Goal: Task Accomplishment & Management: Manage account settings

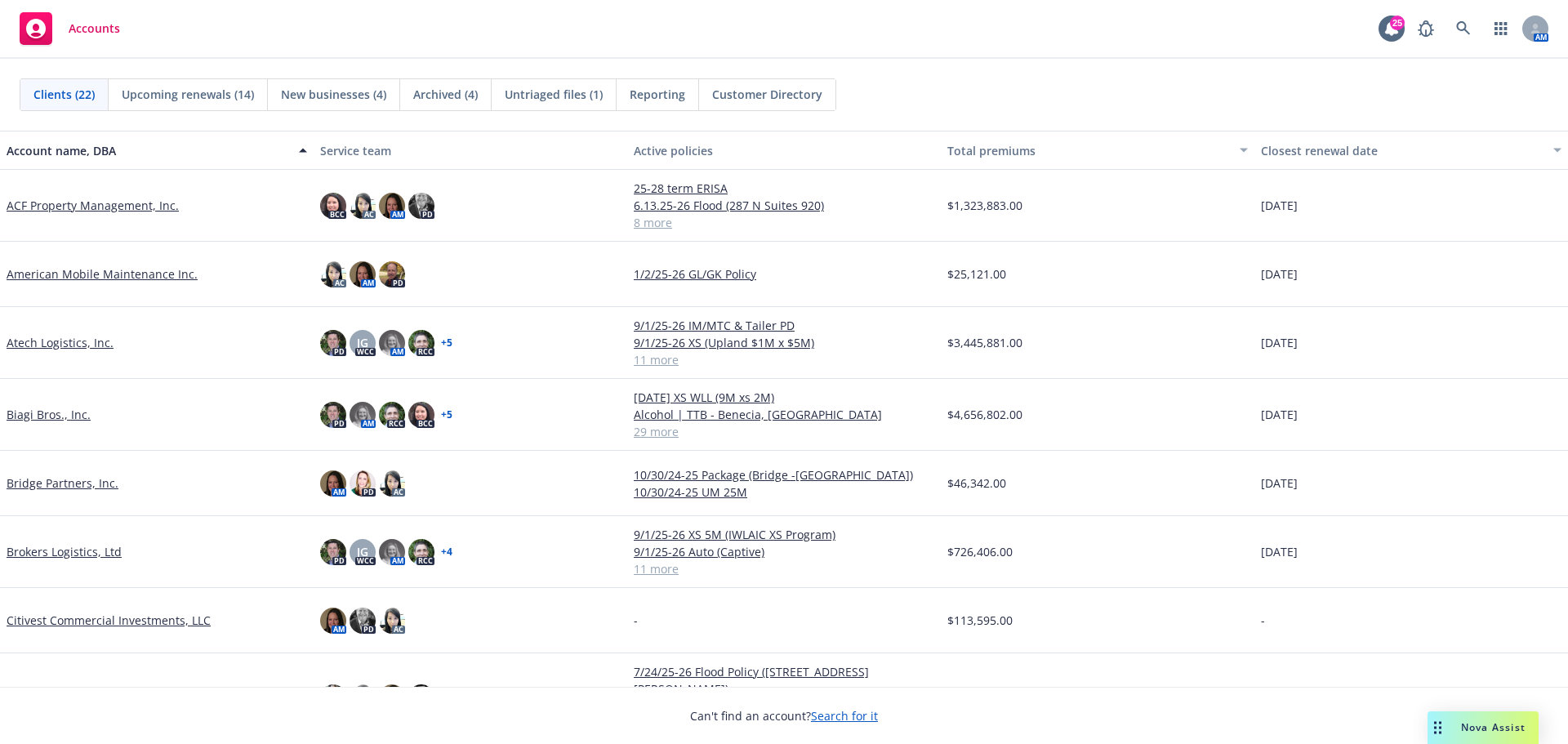
click at [103, 202] on link "ACF Property Management, Inc." at bounding box center [93, 205] width 172 height 17
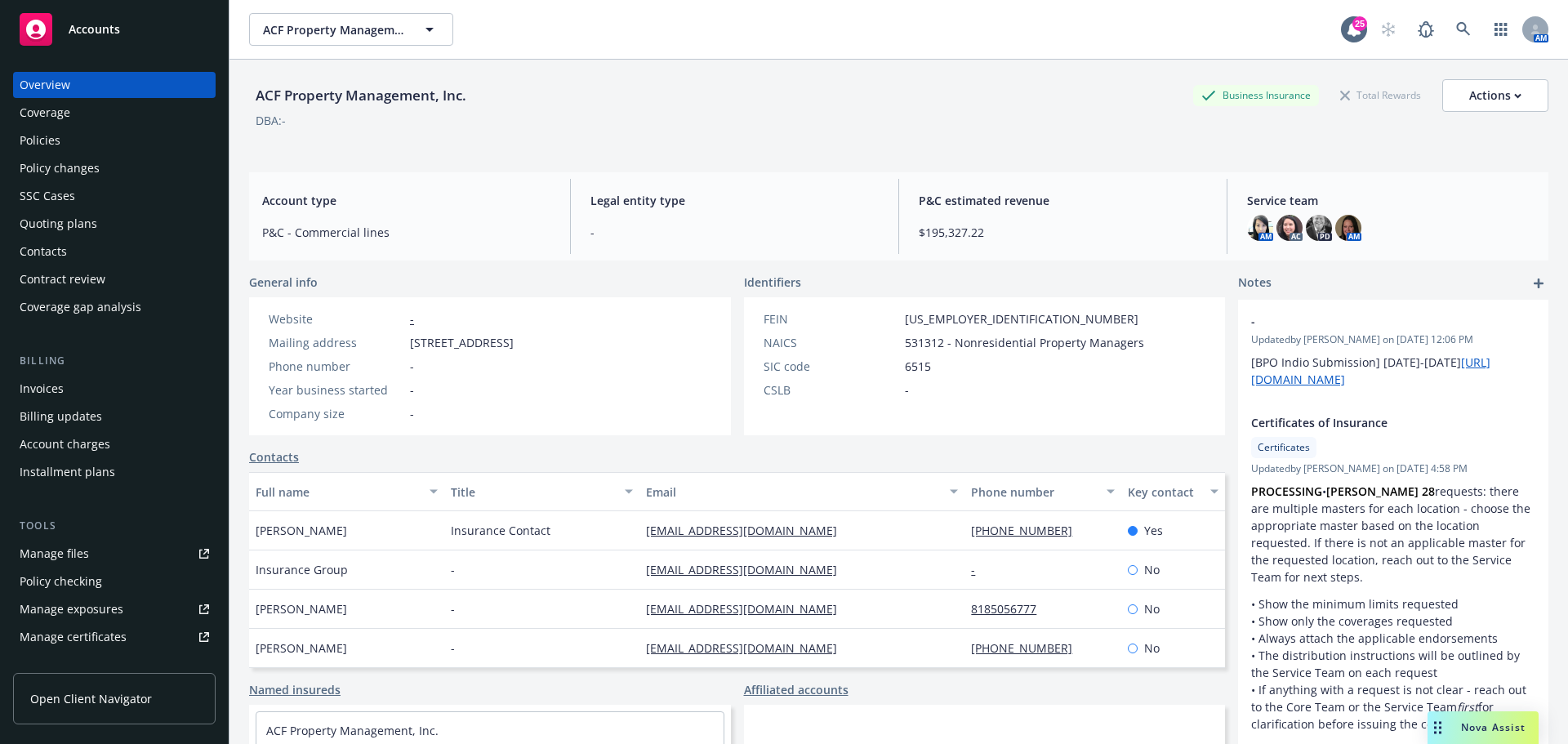
click at [93, 686] on link "Open Client Navigator" at bounding box center [113, 699] width 202 height 52
click at [75, 24] on span "Accounts" at bounding box center [94, 29] width 52 height 13
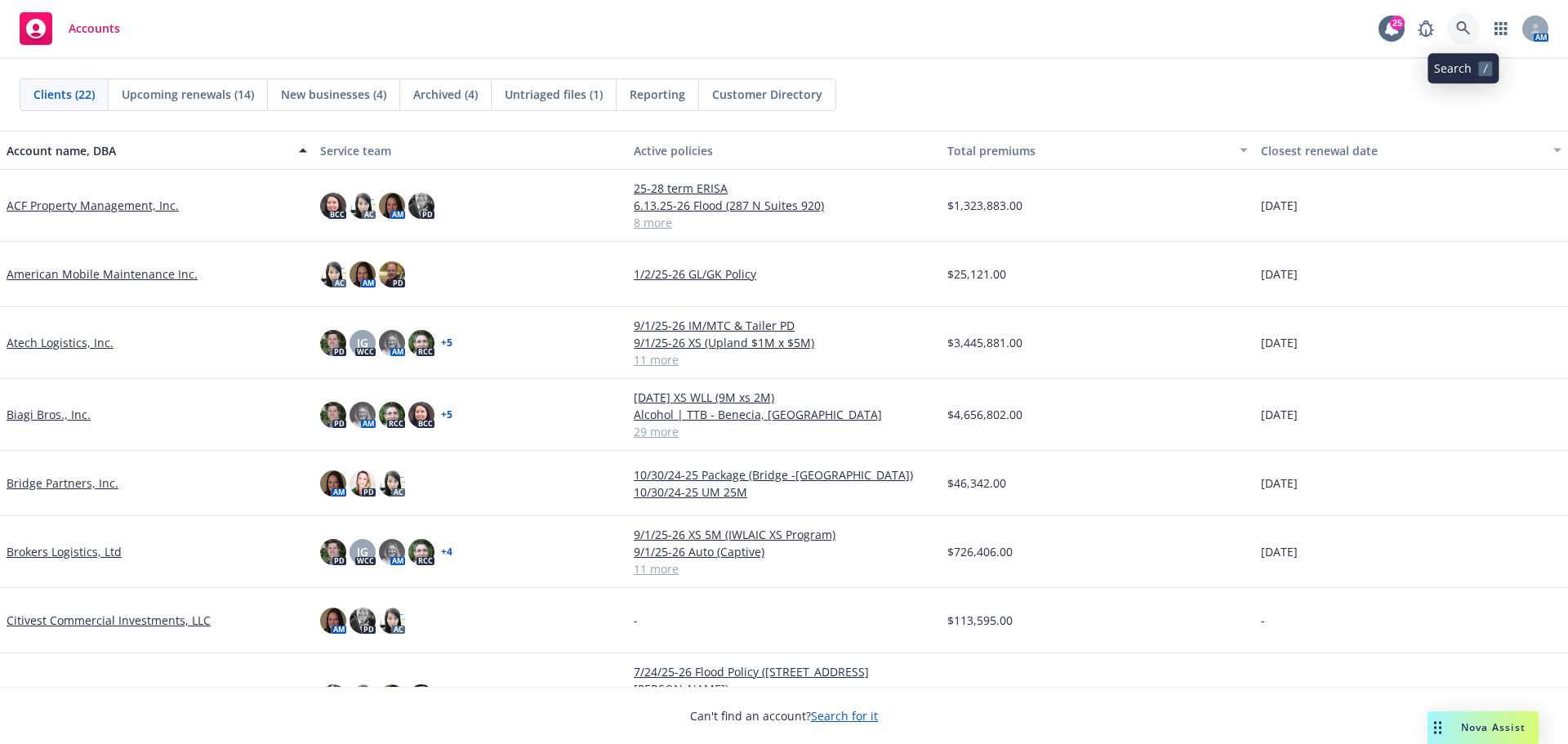
click at [1463, 32] on icon at bounding box center [1464, 28] width 15 height 15
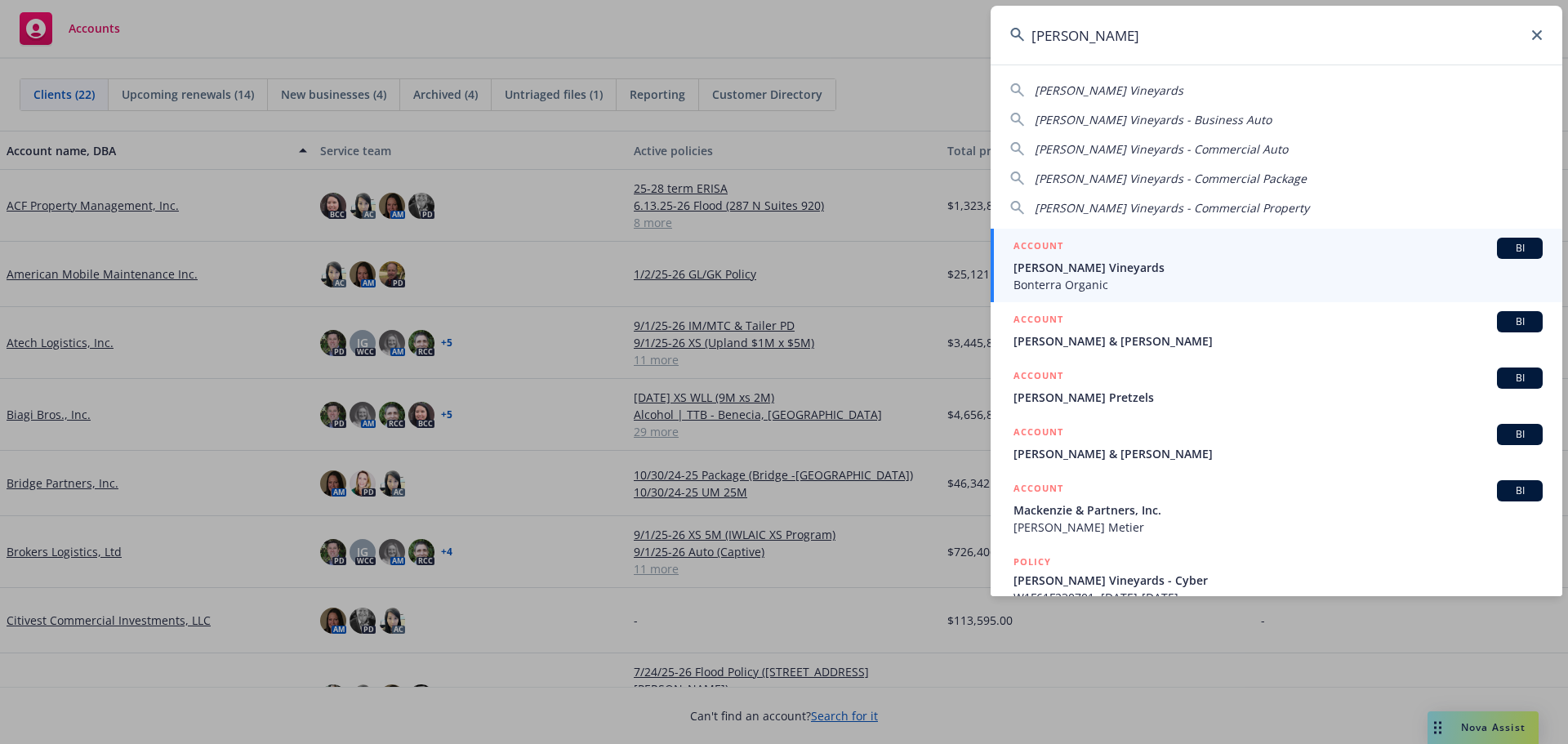
type input "fetzer"
click at [1068, 272] on span "Fetzer Vineyards" at bounding box center [1278, 267] width 529 height 17
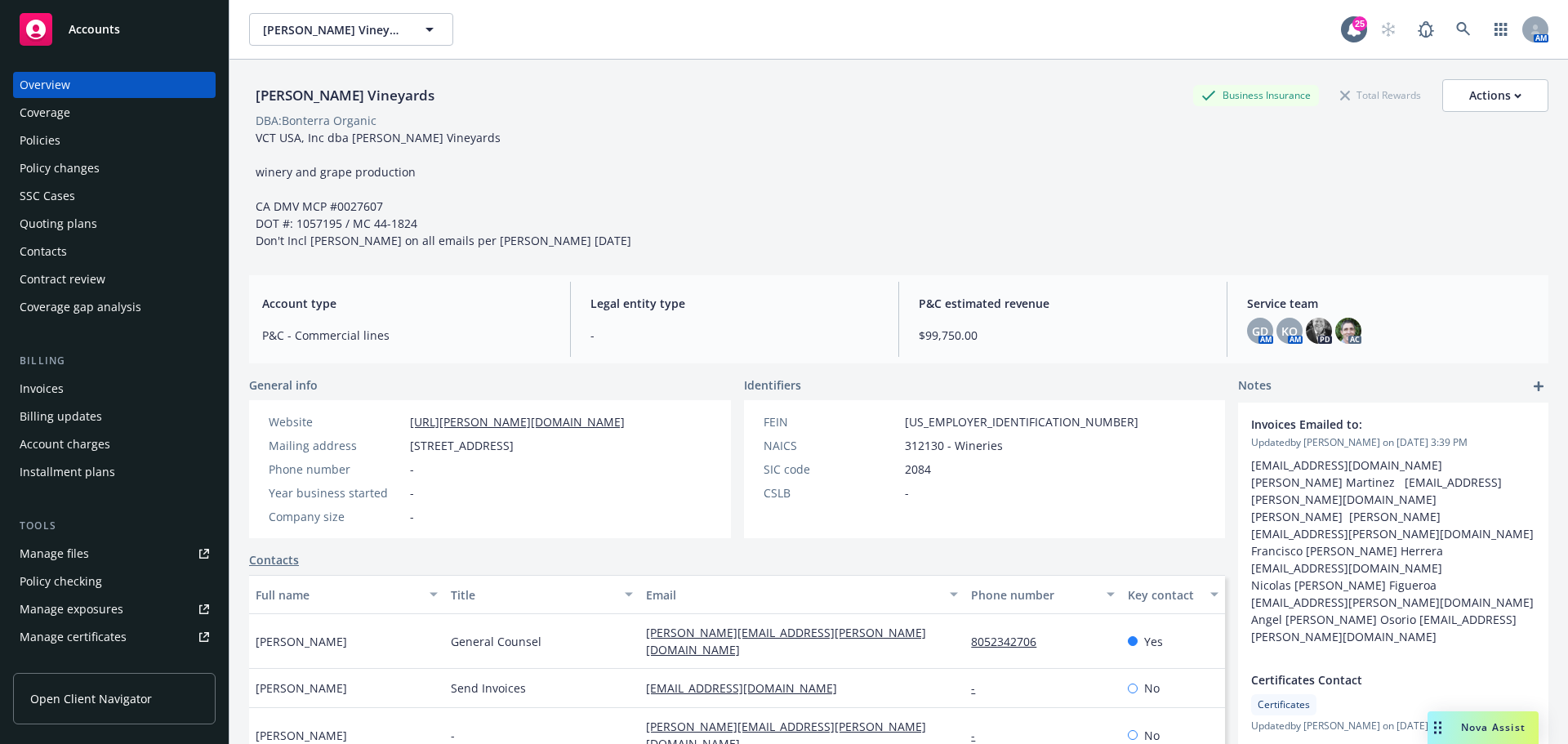
click at [89, 610] on div "Manage exposures" at bounding box center [72, 609] width 103 height 26
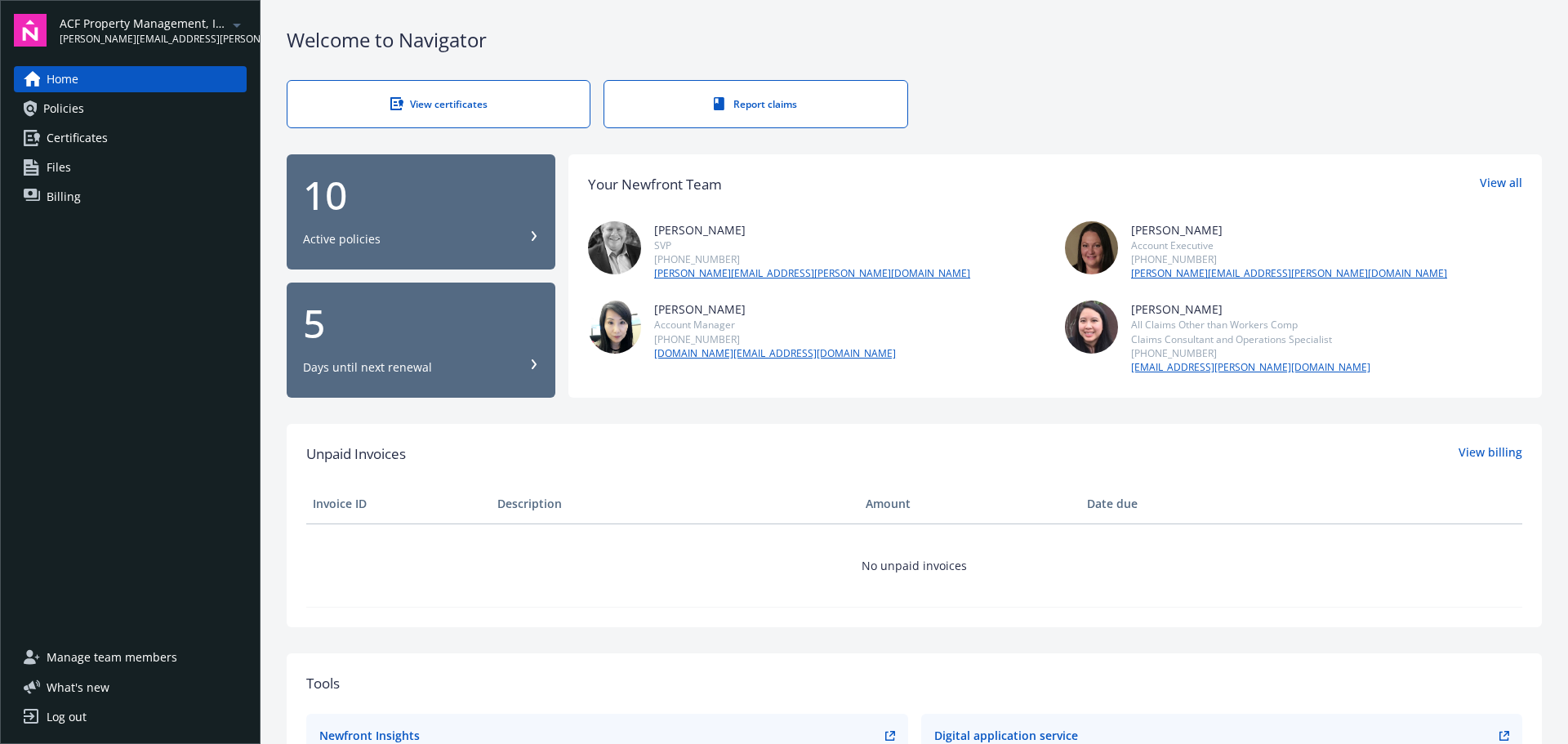
click at [88, 127] on span "Certificates" at bounding box center [77, 138] width 62 height 26
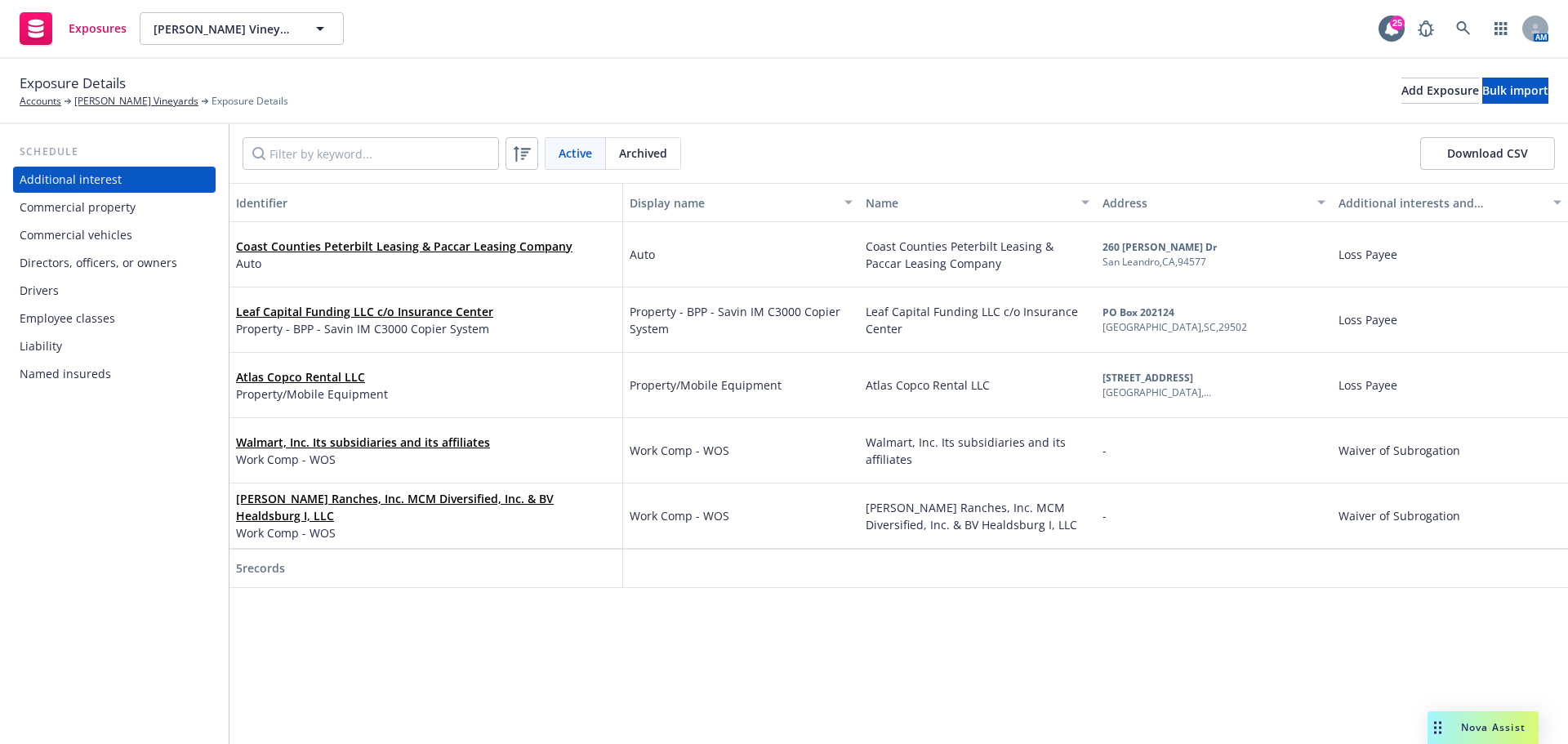
click at [103, 315] on div "Employee classes" at bounding box center [67, 318] width 95 height 26
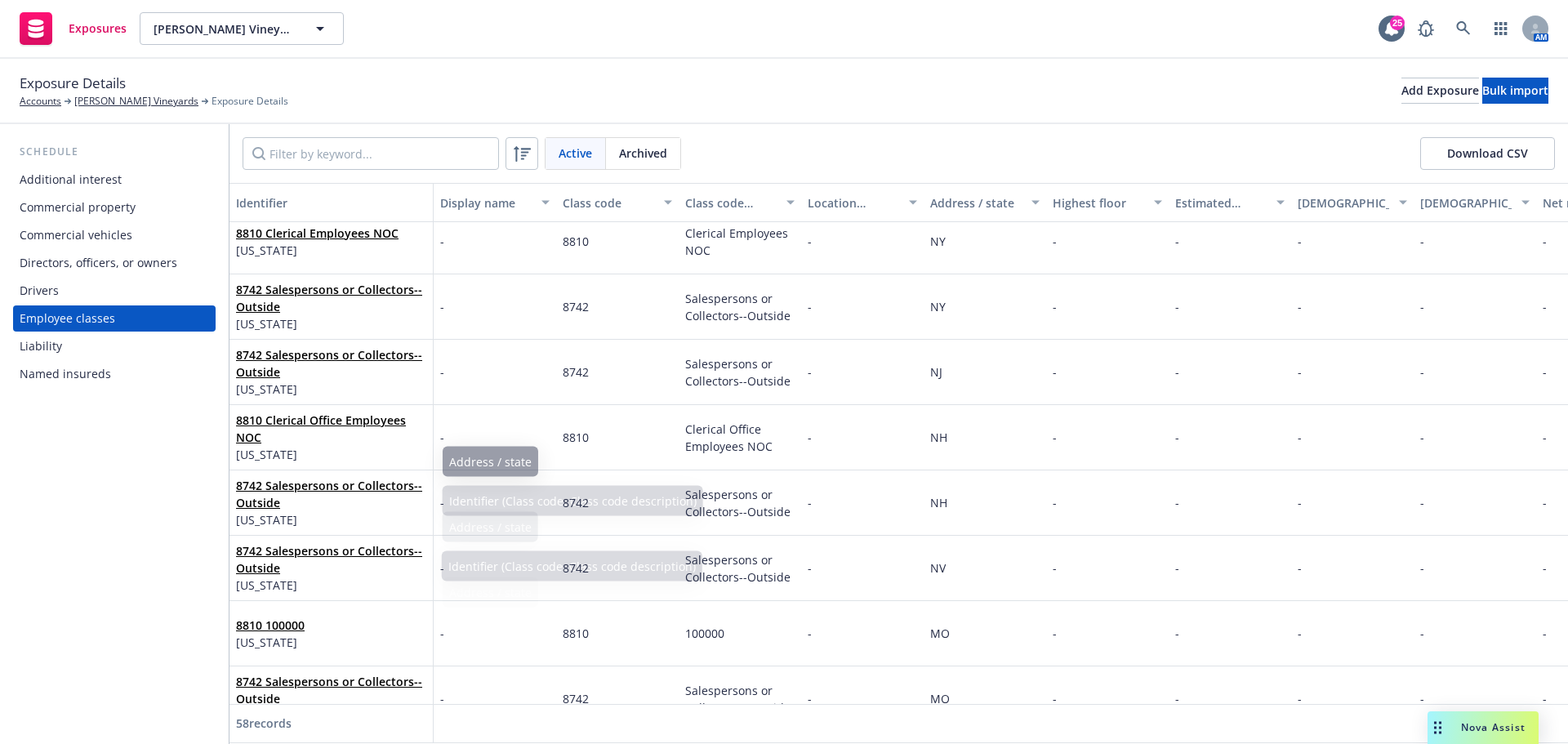
scroll to position [1388, 0]
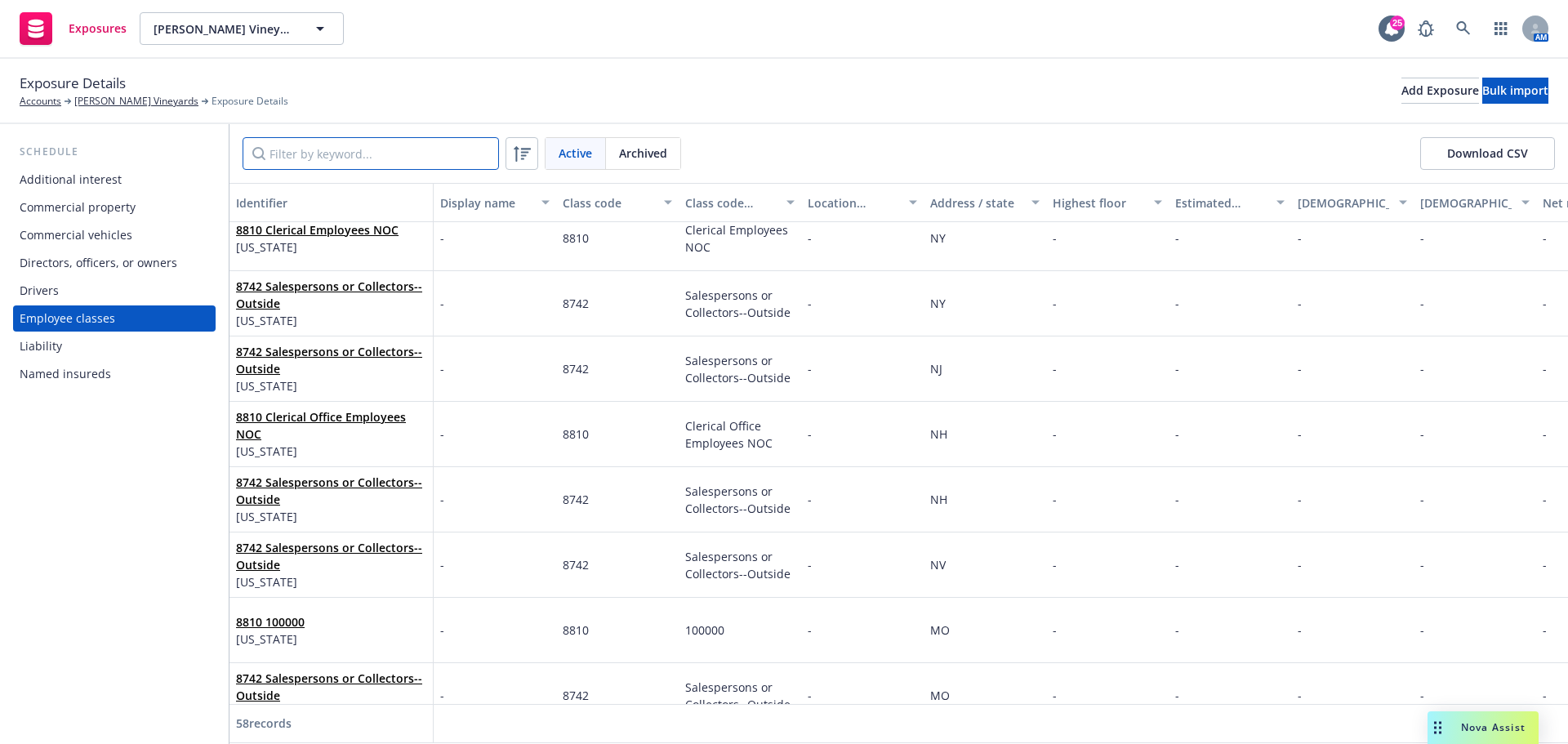
click at [394, 150] on input "Filter by keyword..." at bounding box center [370, 153] width 257 height 33
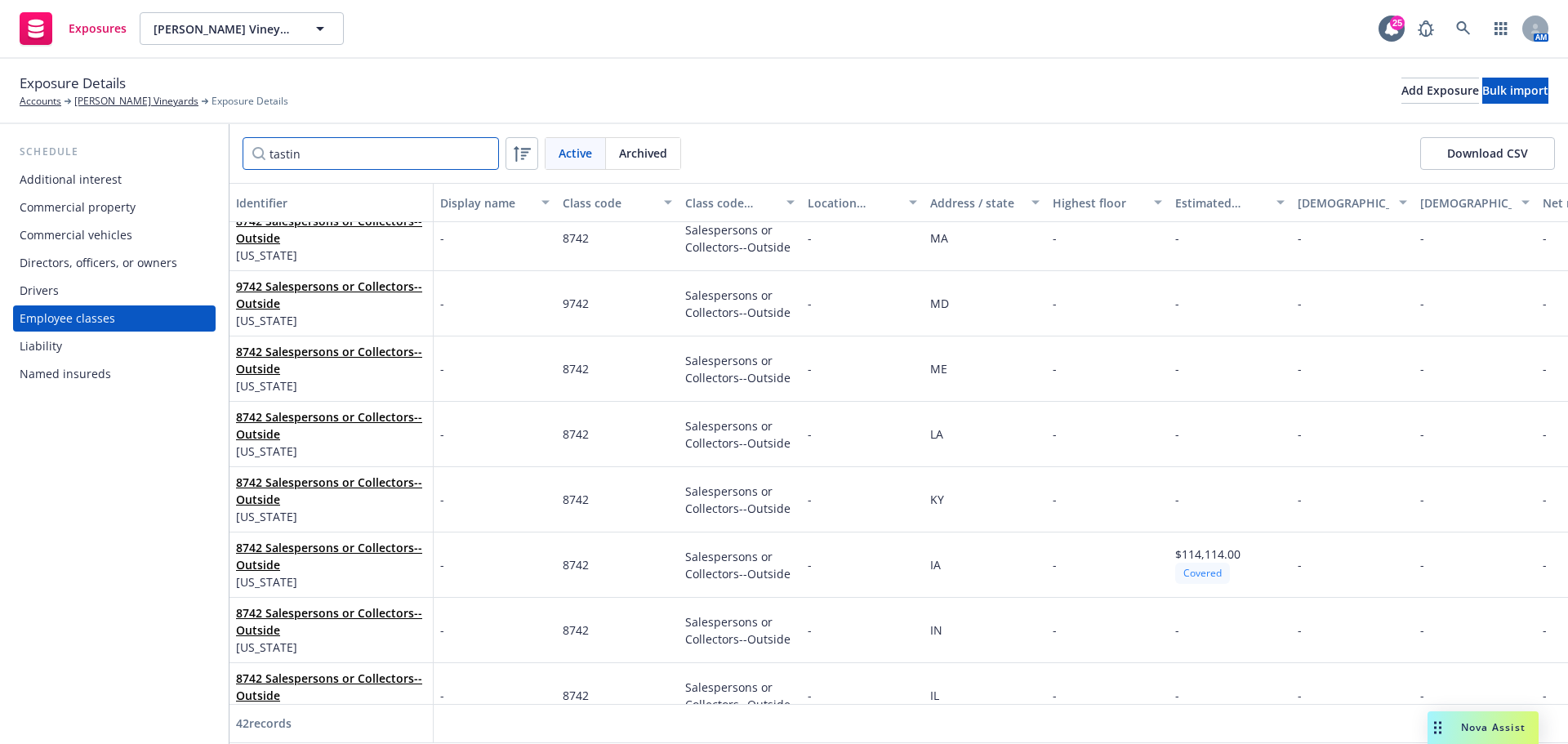
scroll to position [0, 0]
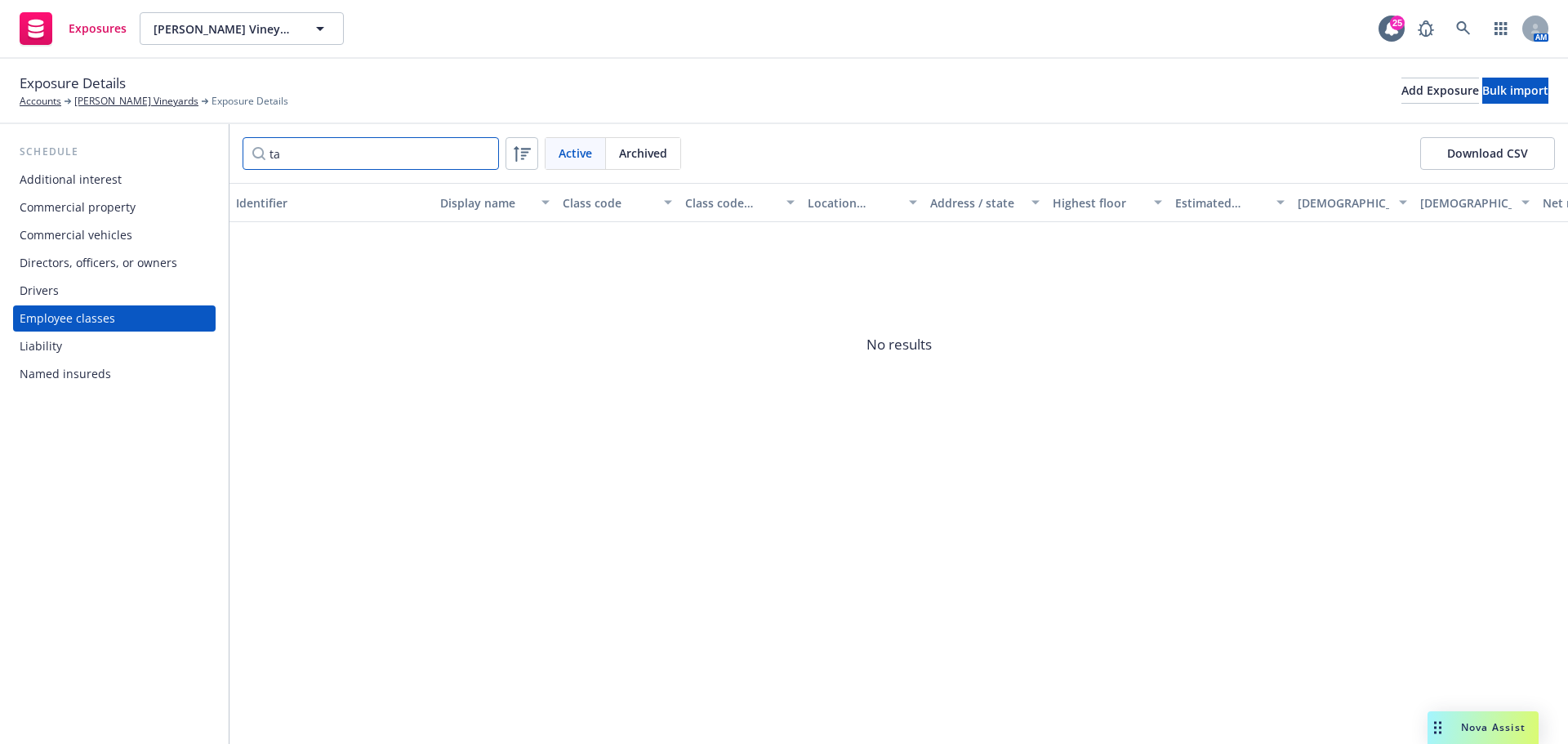
type input "t"
type input "s"
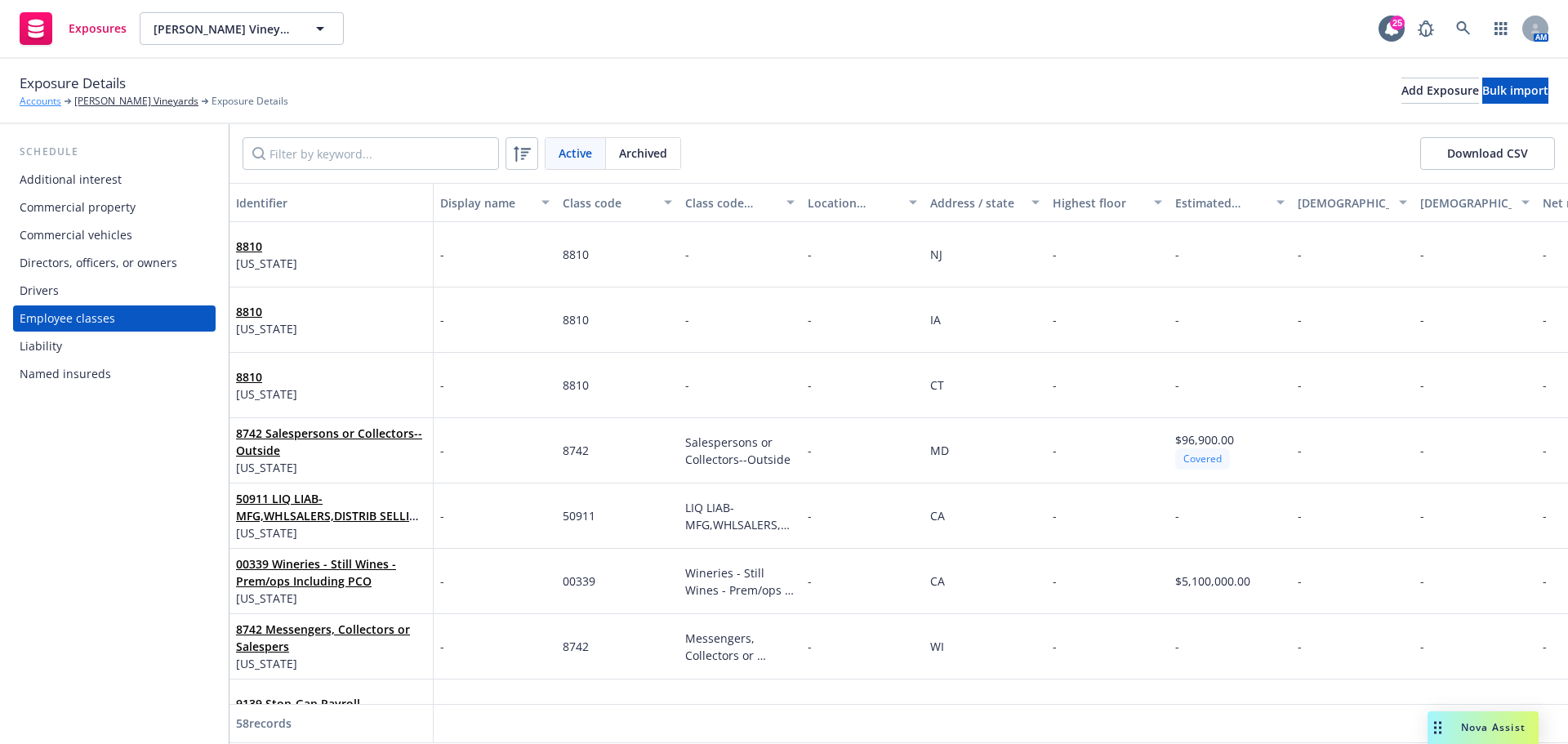
click at [45, 103] on link "Accounts" at bounding box center [41, 102] width 42 height 15
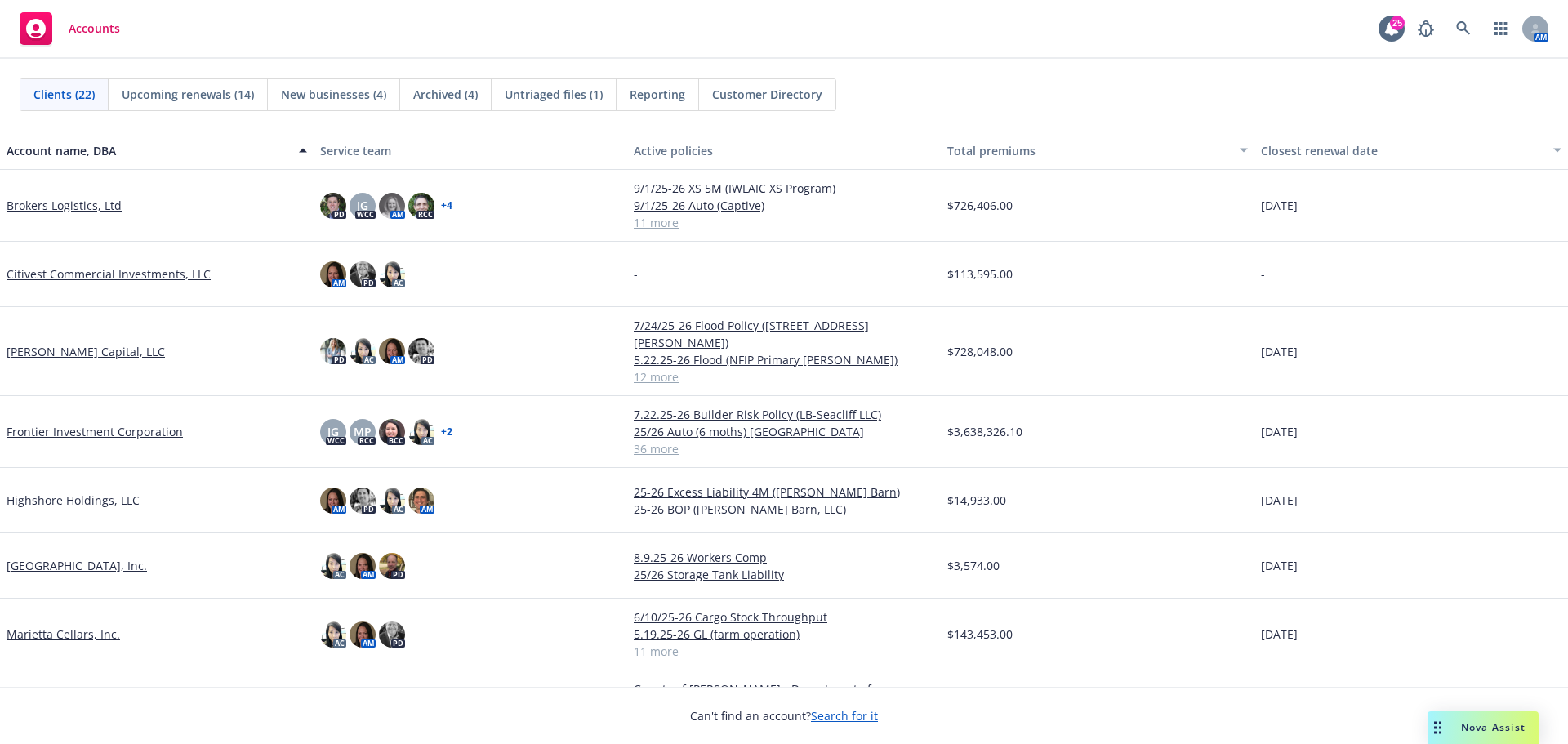
scroll to position [408, 0]
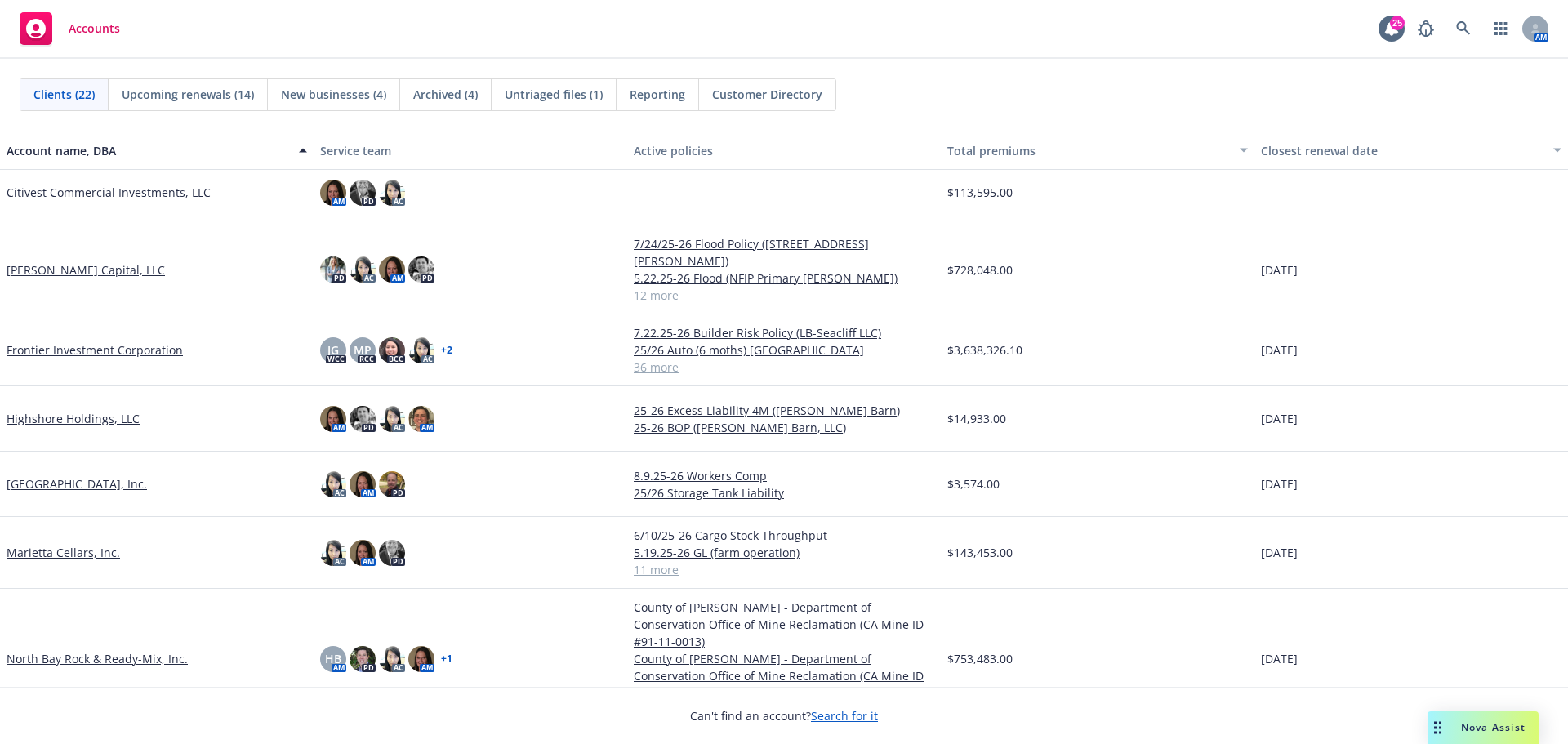
click at [89, 543] on link "Marietta Cellars, Inc." at bounding box center [63, 552] width 113 height 17
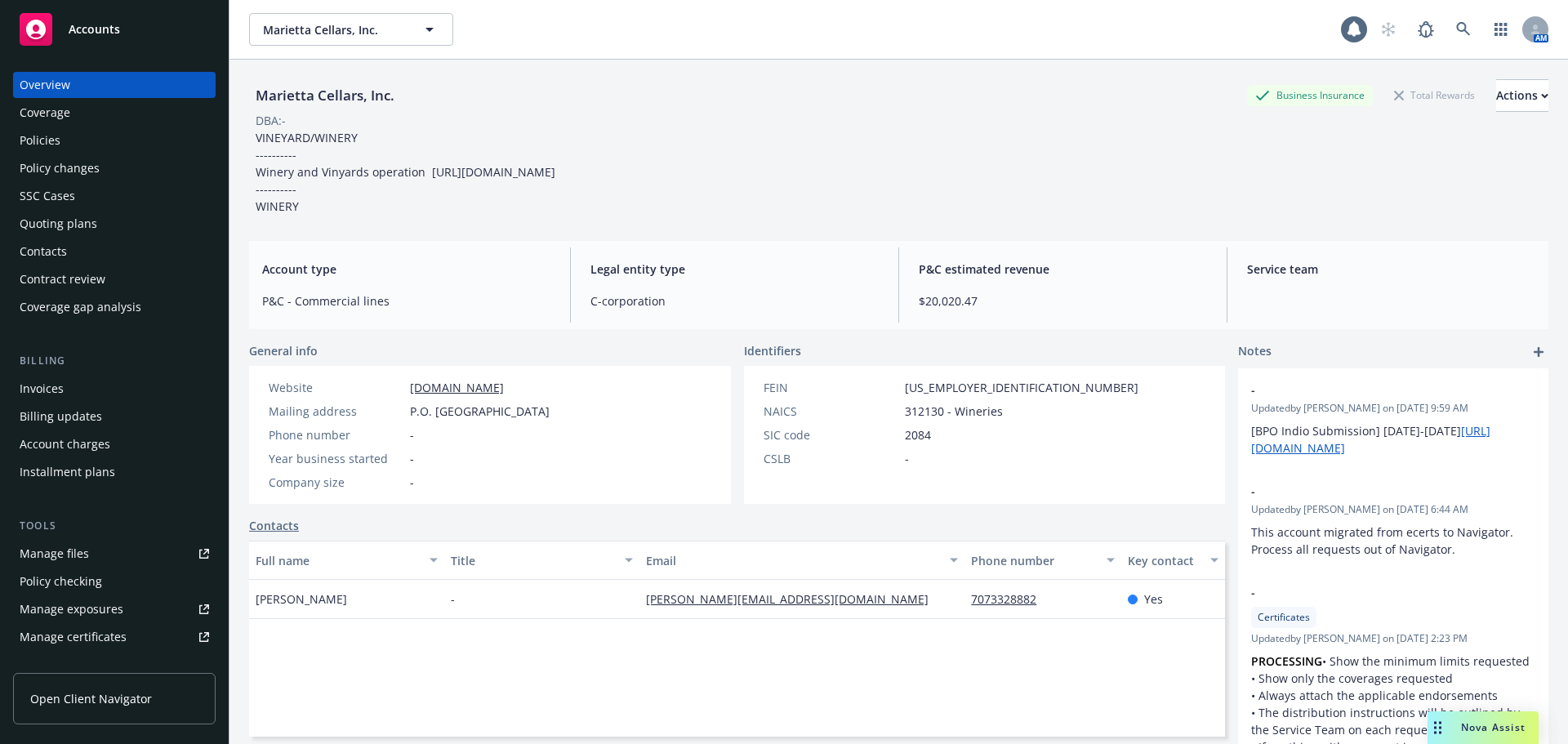
click at [1489, 729] on span "Nova Assist" at bounding box center [1493, 727] width 64 height 14
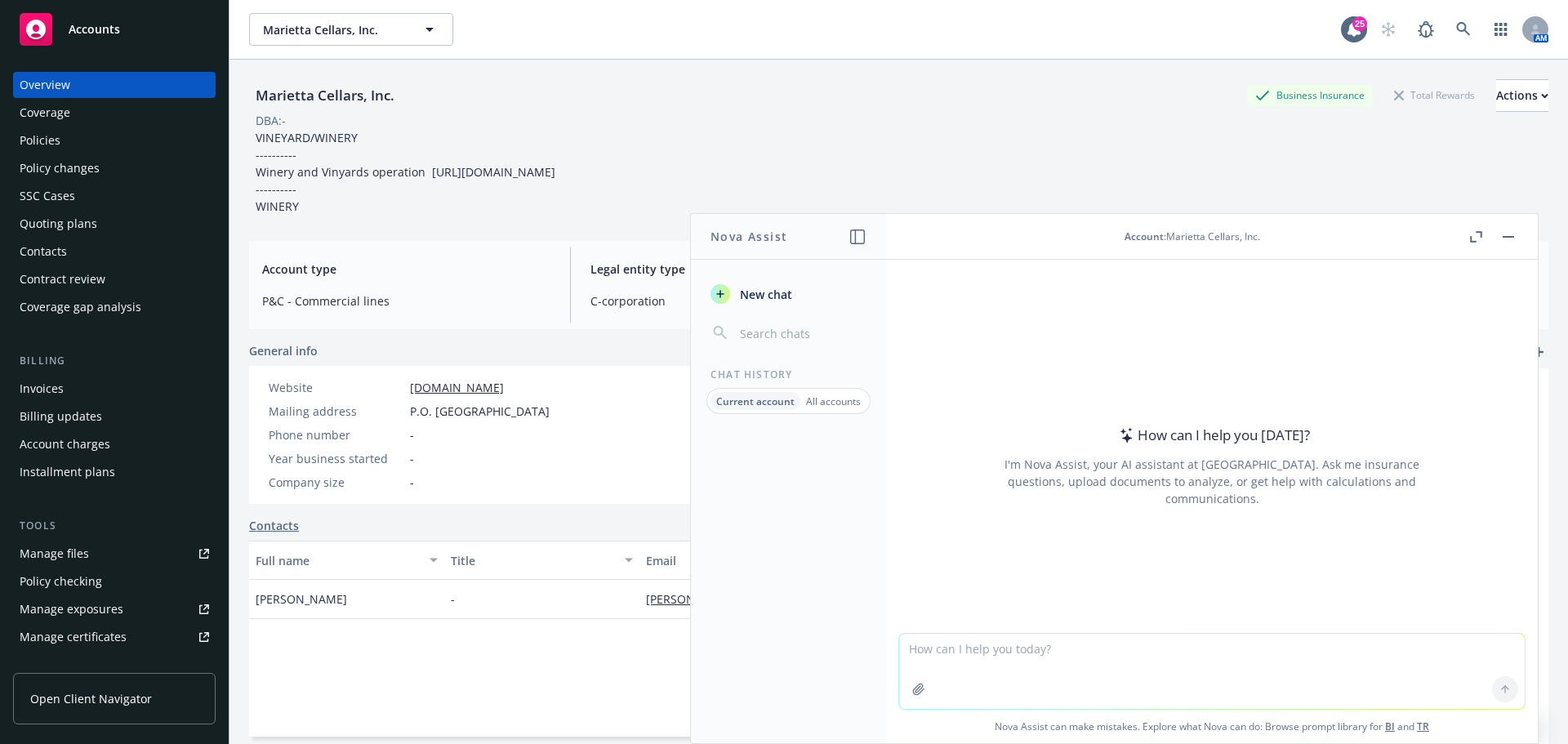
click at [1203, 643] on textarea at bounding box center [1211, 671] width 625 height 75
type textarea "tasting room workers comp class code"
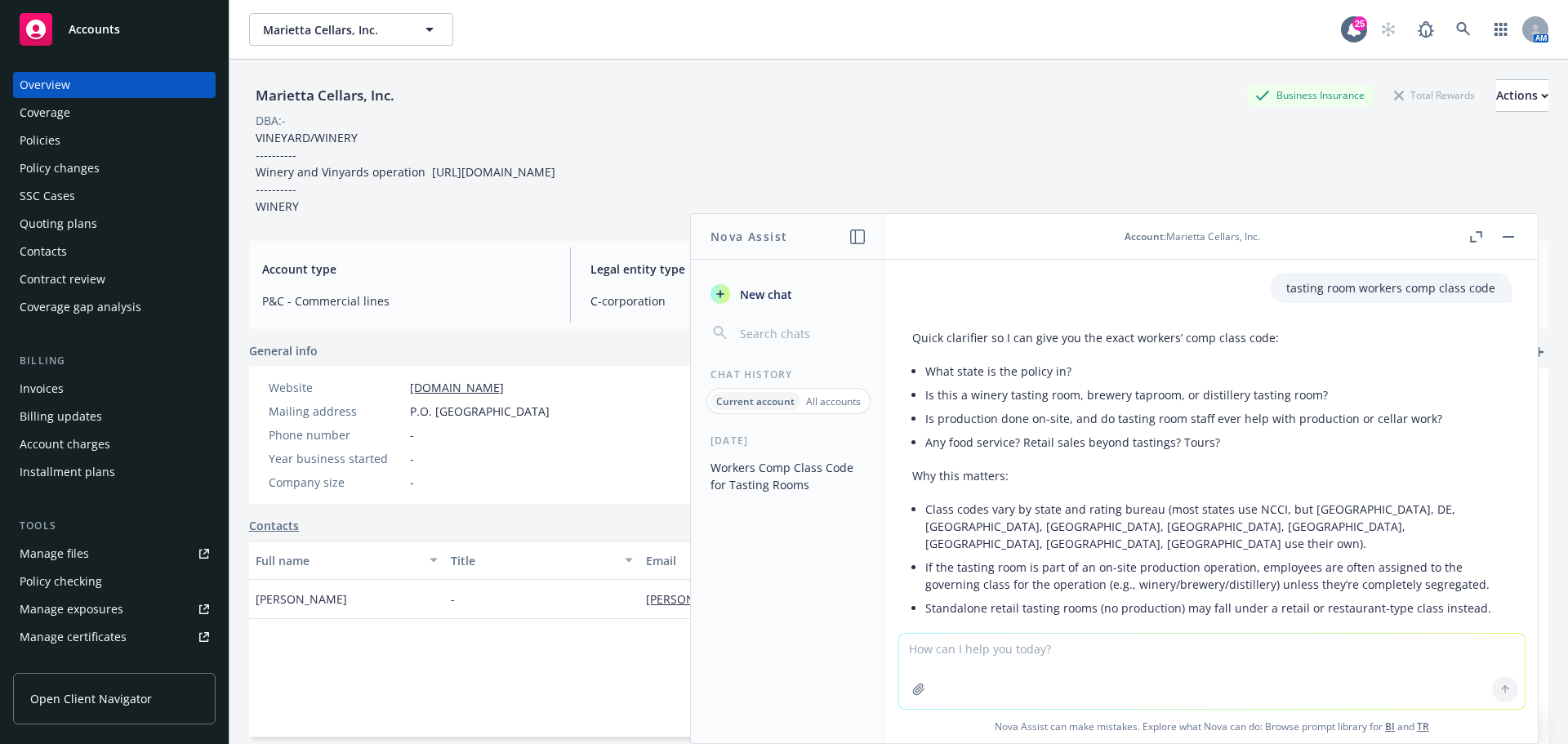
click at [1520, 234] on header "Account : Marietta Cellars, Inc." at bounding box center [1212, 237] width 652 height 45
click at [1509, 236] on icon "button" at bounding box center [1508, 237] width 12 height 2
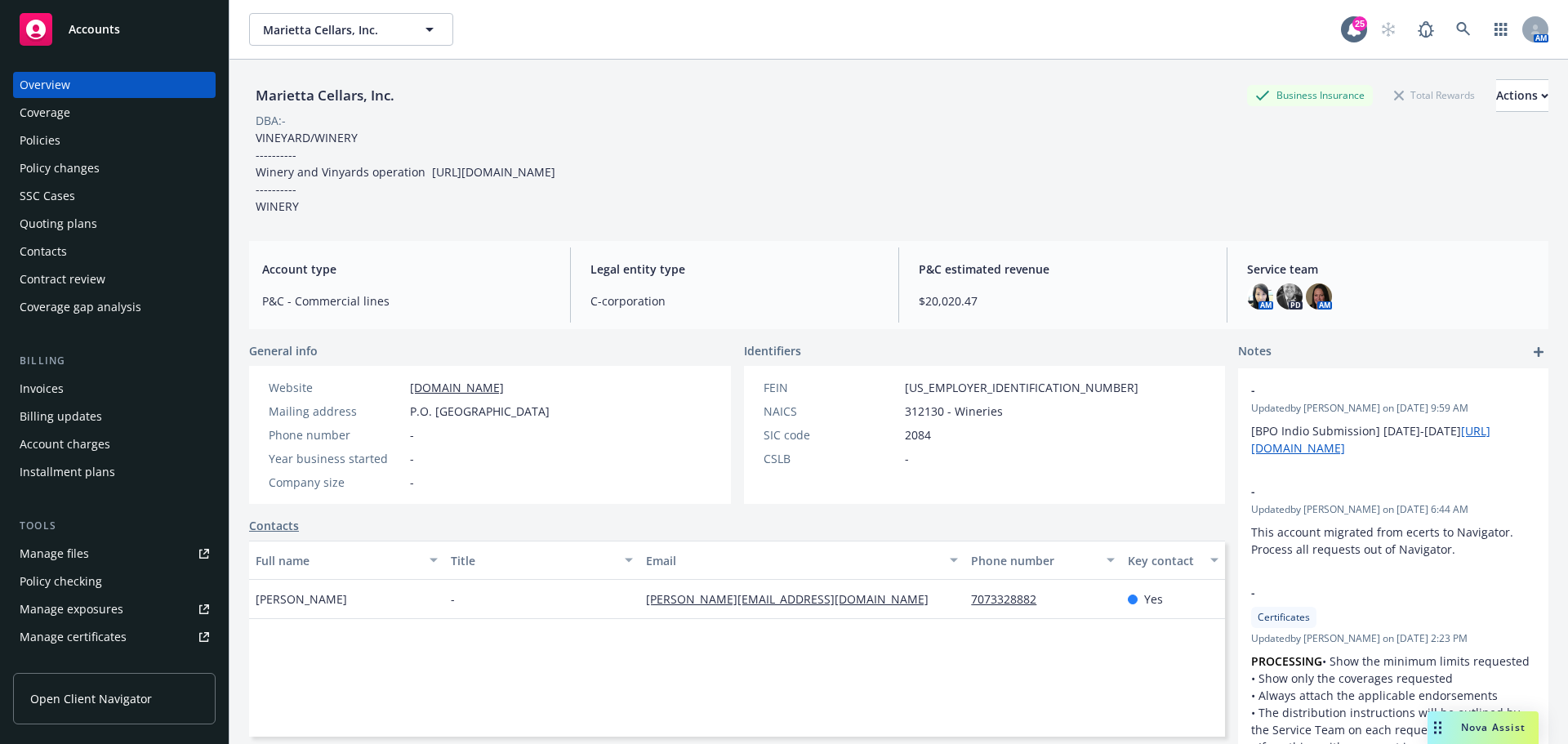
drag, startPoint x: 58, startPoint y: 27, endPoint x: 64, endPoint y: 35, distance: 10.0
click at [58, 27] on div "Accounts" at bounding box center [114, 29] width 190 height 33
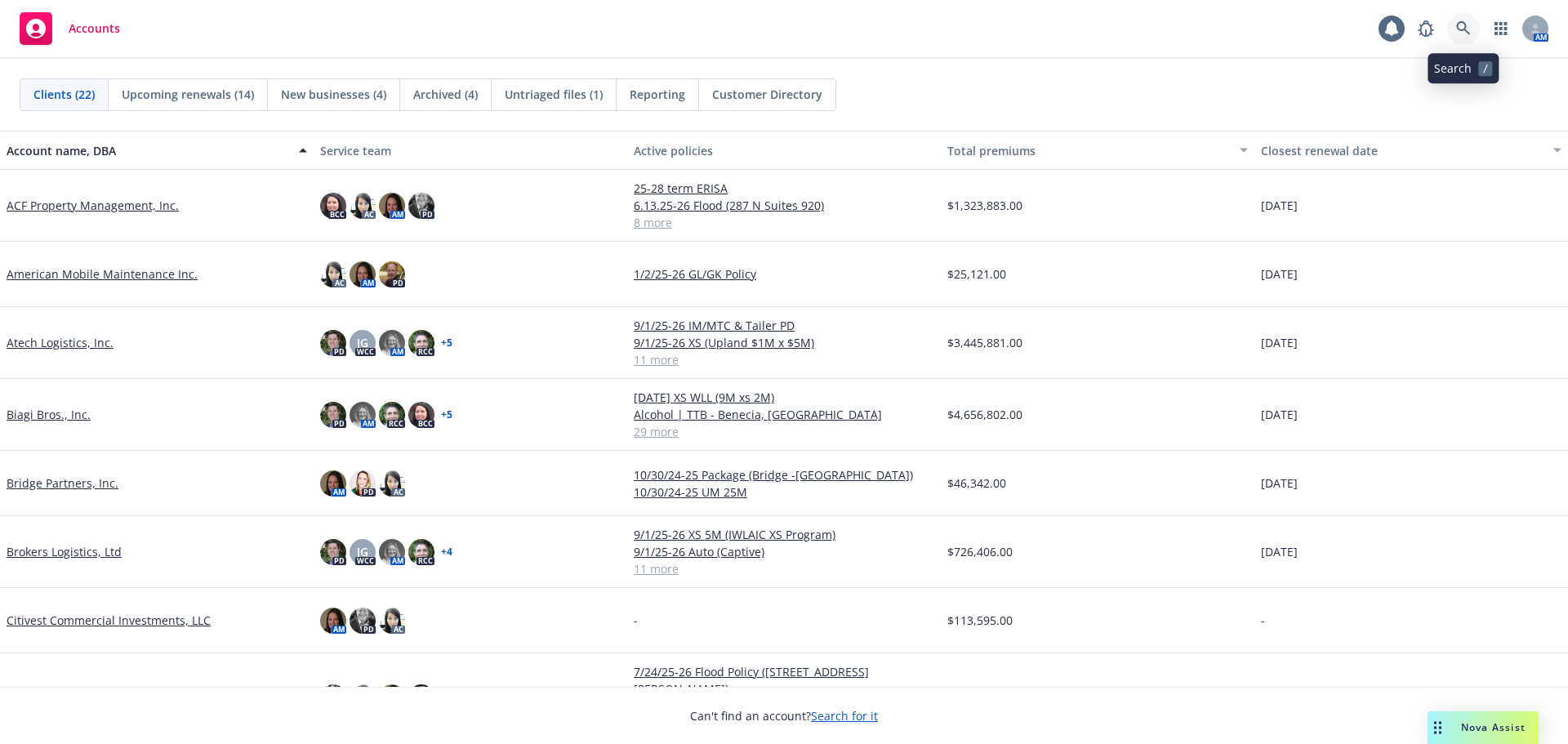
click at [1459, 32] on icon at bounding box center [1464, 28] width 15 height 15
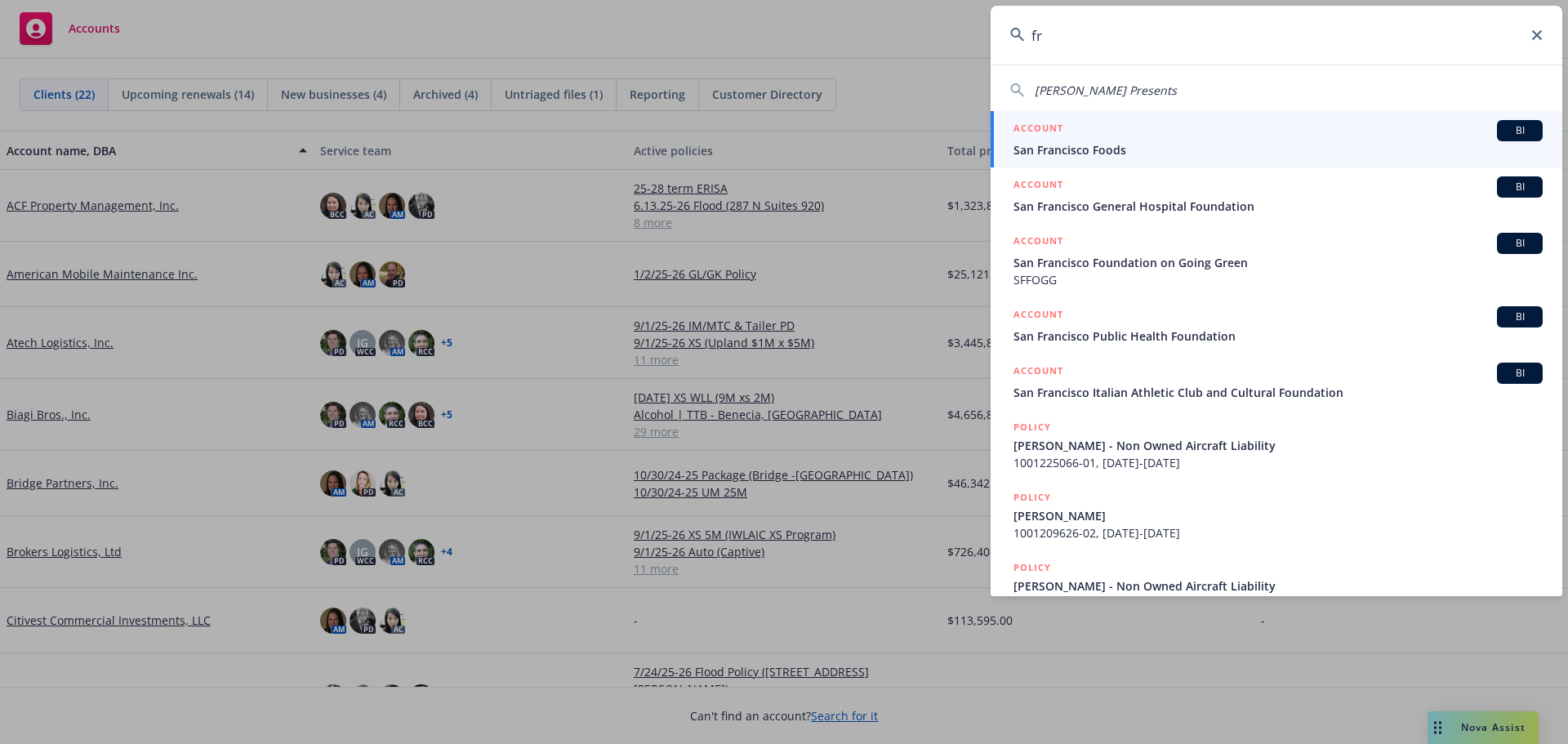
type input "f"
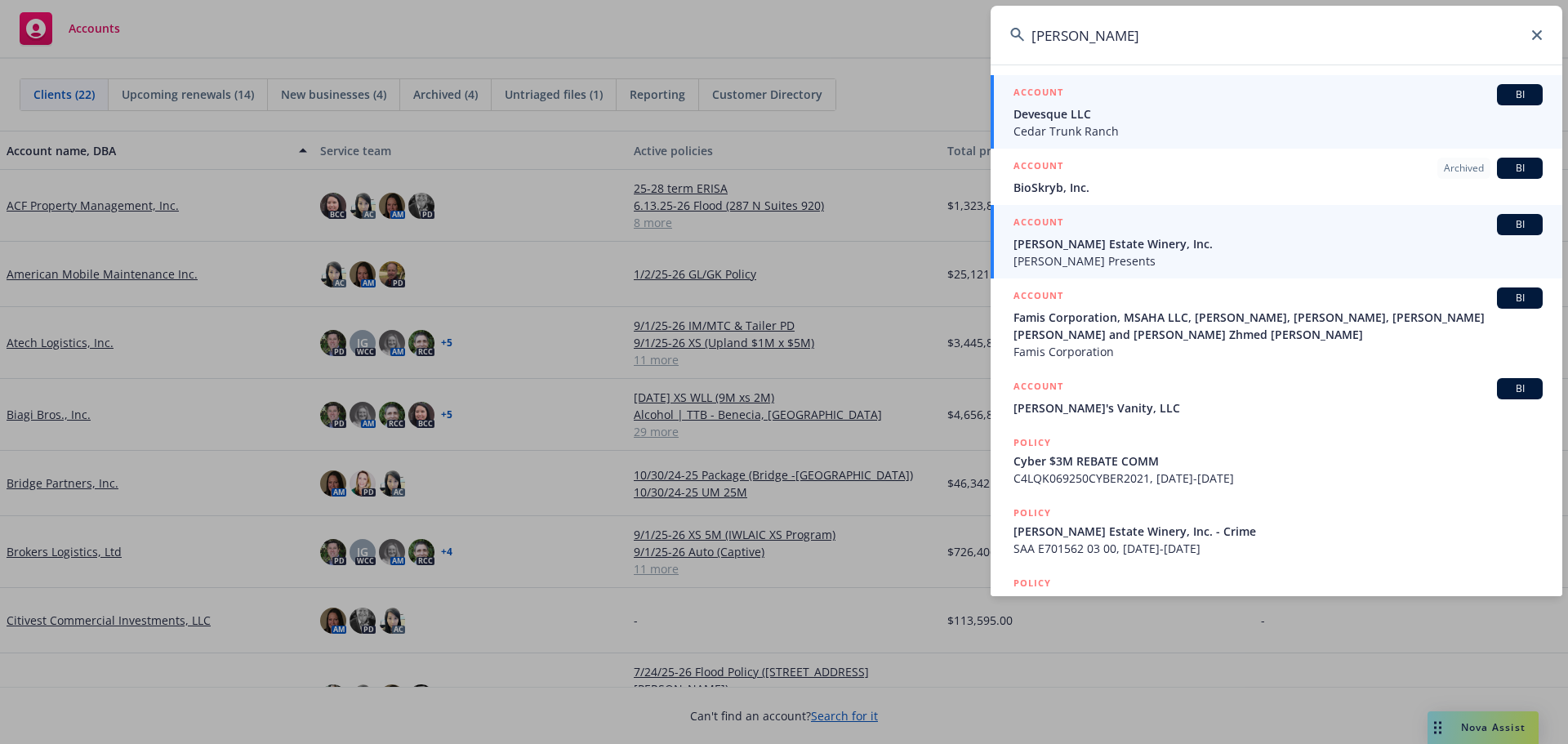
type input "coppola"
click at [1174, 250] on span "[PERSON_NAME] Estate Winery, Inc." at bounding box center [1278, 243] width 529 height 17
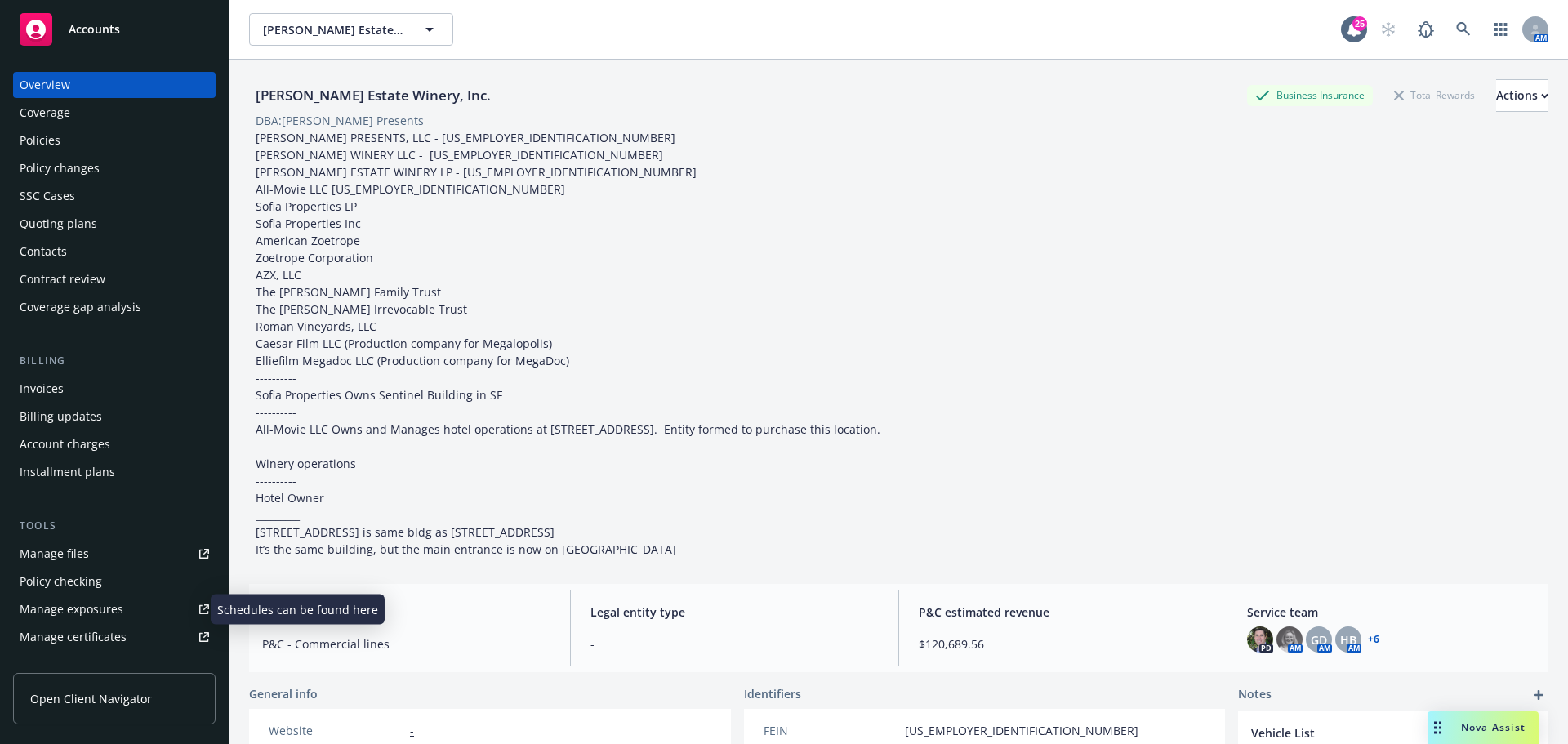
click at [59, 610] on div "Manage exposures" at bounding box center [72, 609] width 103 height 26
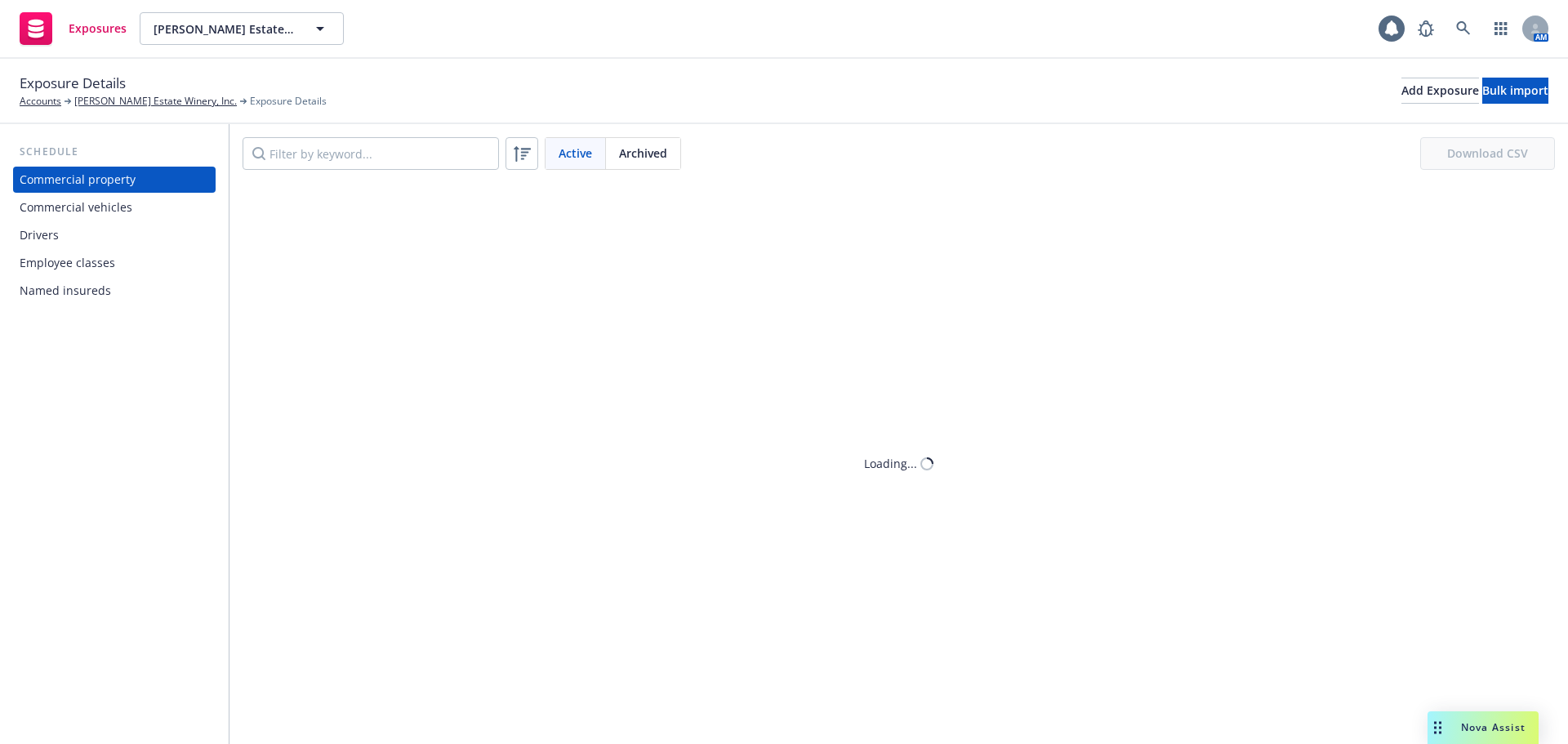
click at [90, 260] on div "Employee classes" at bounding box center [67, 262] width 95 height 26
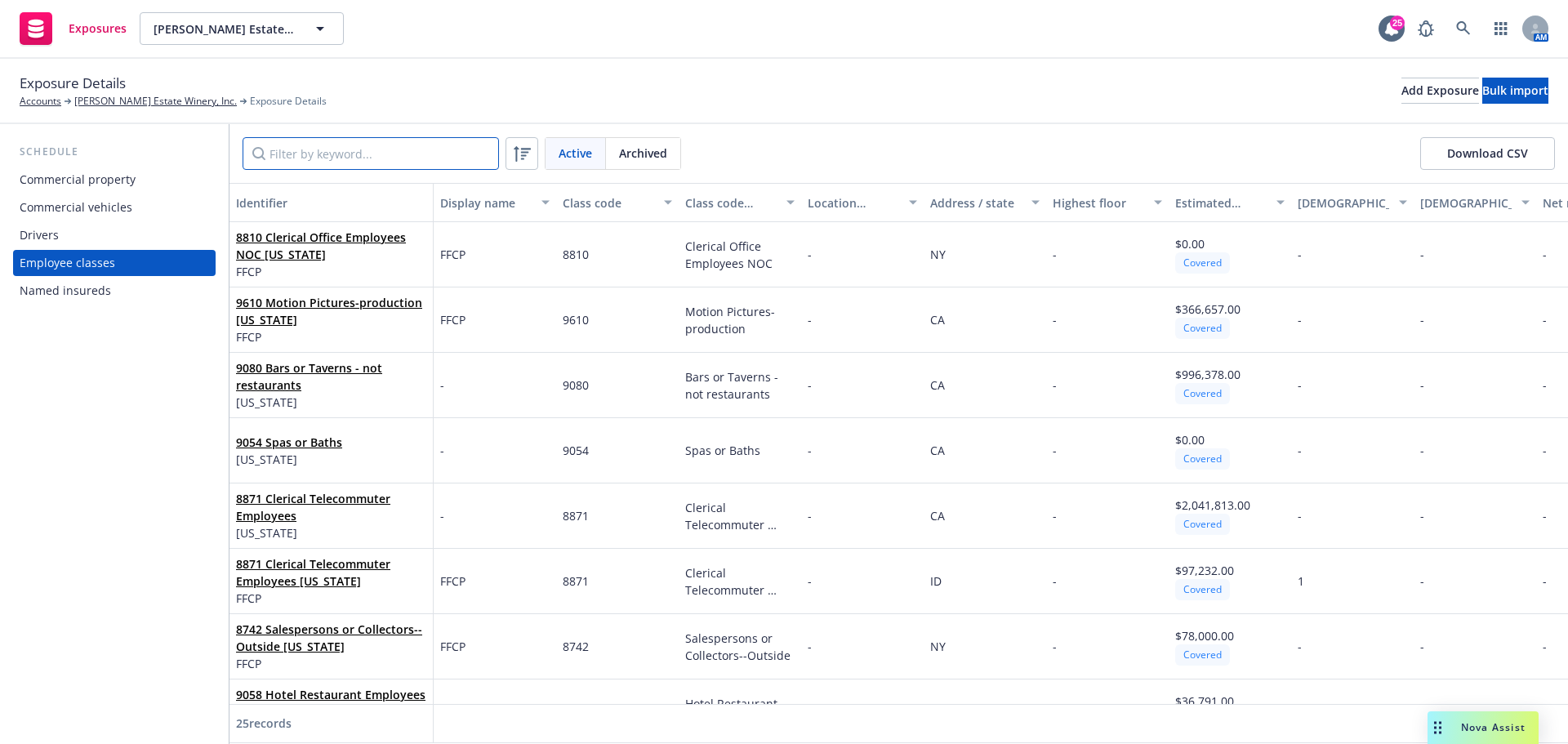
click at [374, 149] on input "Filter by keyword..." at bounding box center [370, 153] width 257 height 33
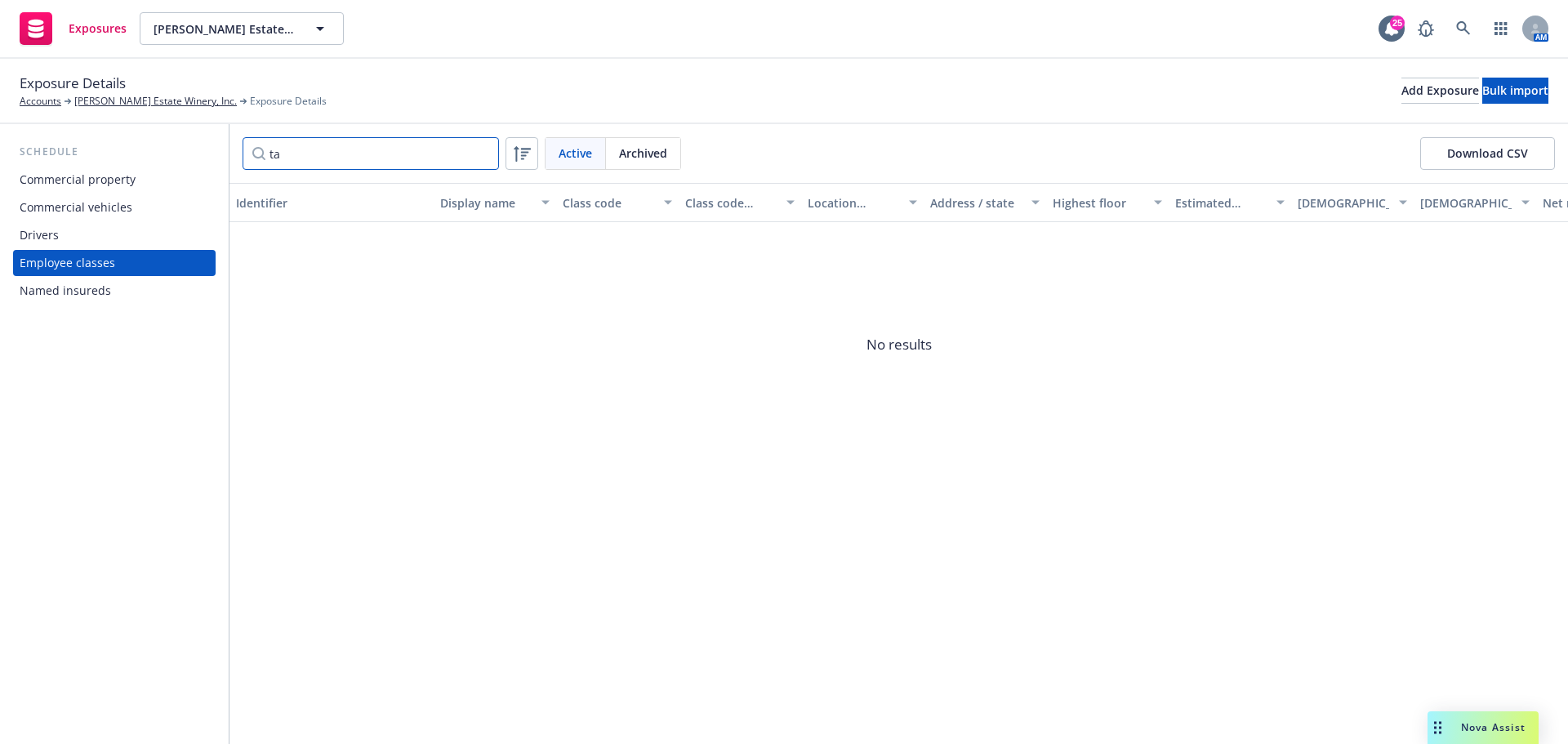
type input "t"
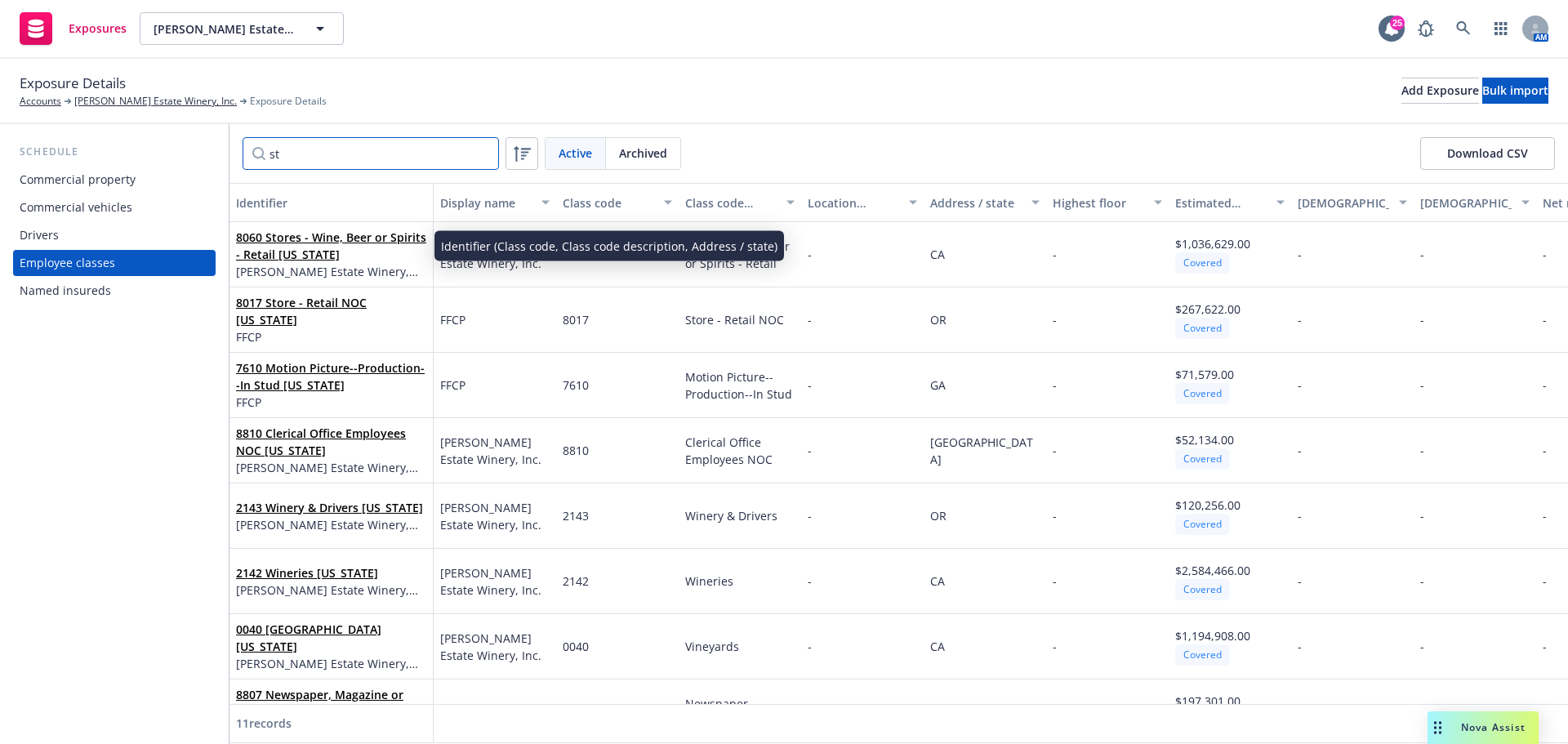
type input "st"
click at [280, 241] on link "8060 Stores - Wine, Beer or Spirits - Retail [US_STATE]" at bounding box center [331, 246] width 191 height 33
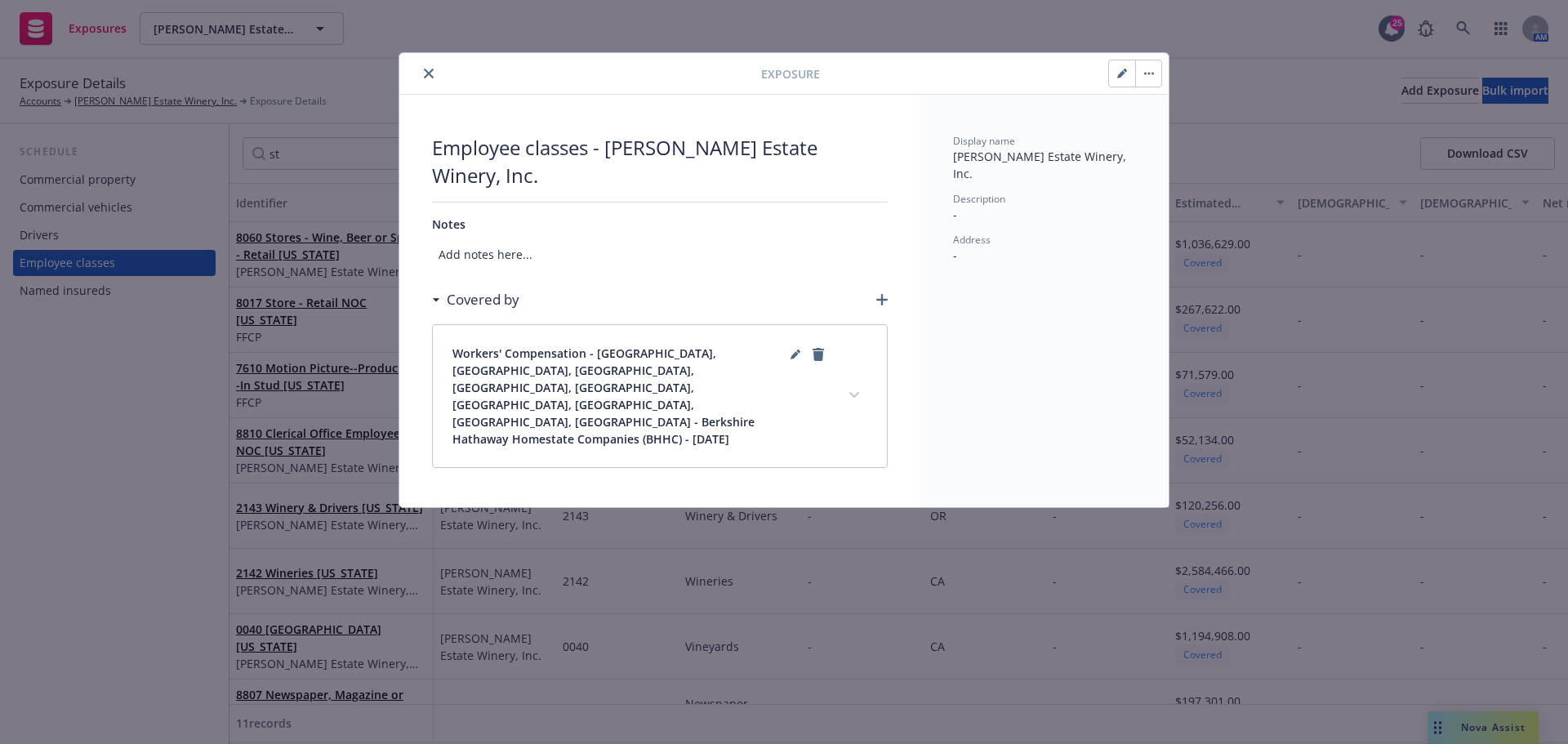
click at [429, 64] on button "close" at bounding box center [429, 73] width 20 height 20
